Goal: Task Accomplishment & Management: Manage account settings

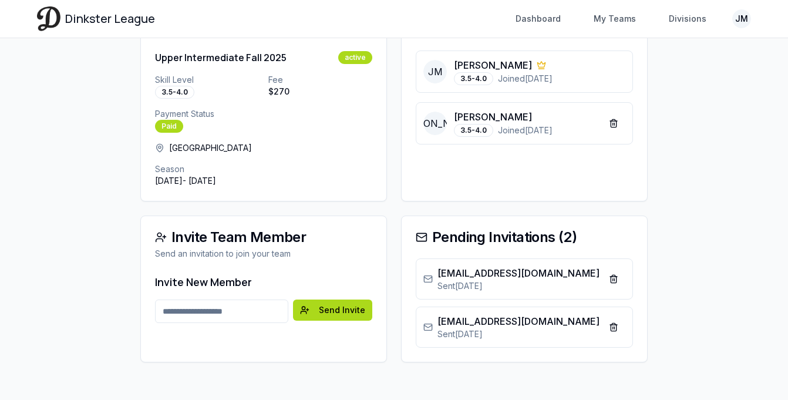
scroll to position [143, 0]
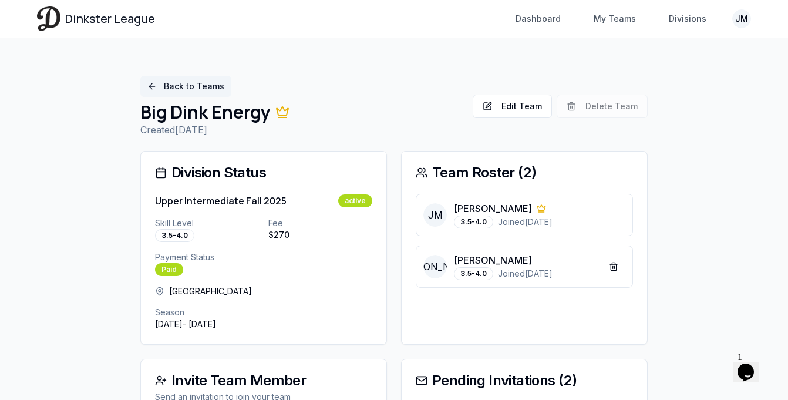
click at [170, 90] on link "Back to Teams" at bounding box center [185, 86] width 91 height 21
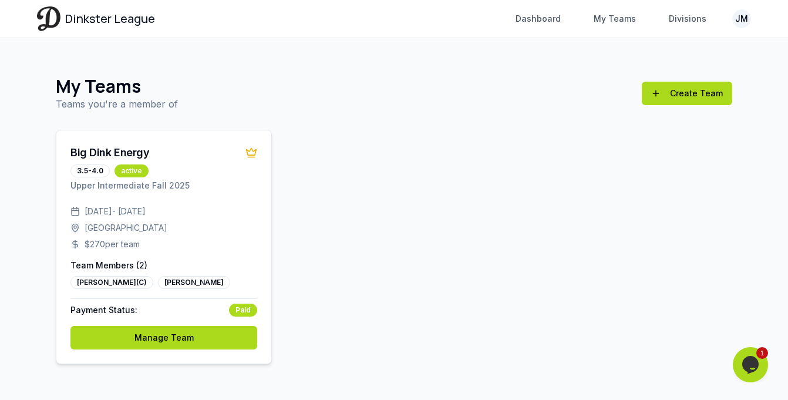
click at [220, 227] on div "[GEOGRAPHIC_DATA]" at bounding box center [163, 228] width 187 height 12
click at [251, 153] on icon at bounding box center [252, 153] width 12 height 12
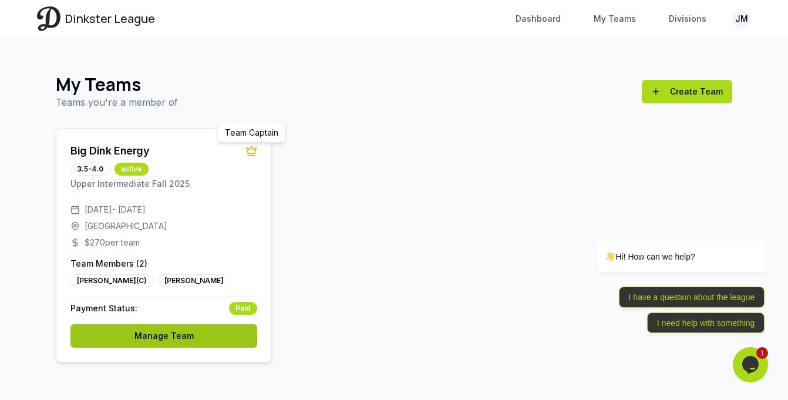
click at [209, 334] on link "Manage Team" at bounding box center [163, 335] width 187 height 23
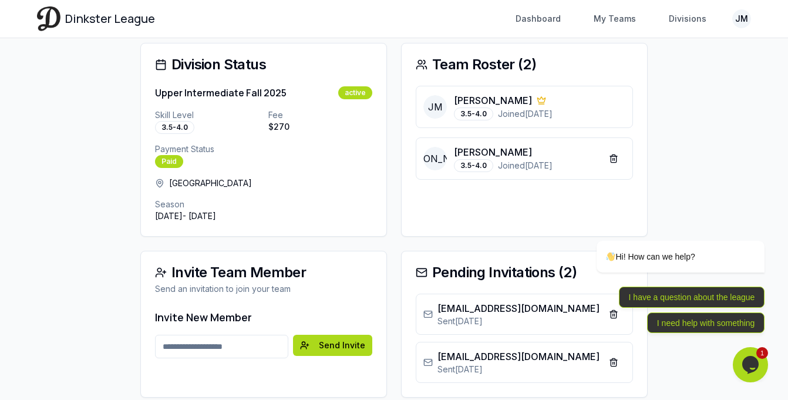
scroll to position [112, 0]
